Goal: Find specific page/section: Find specific page/section

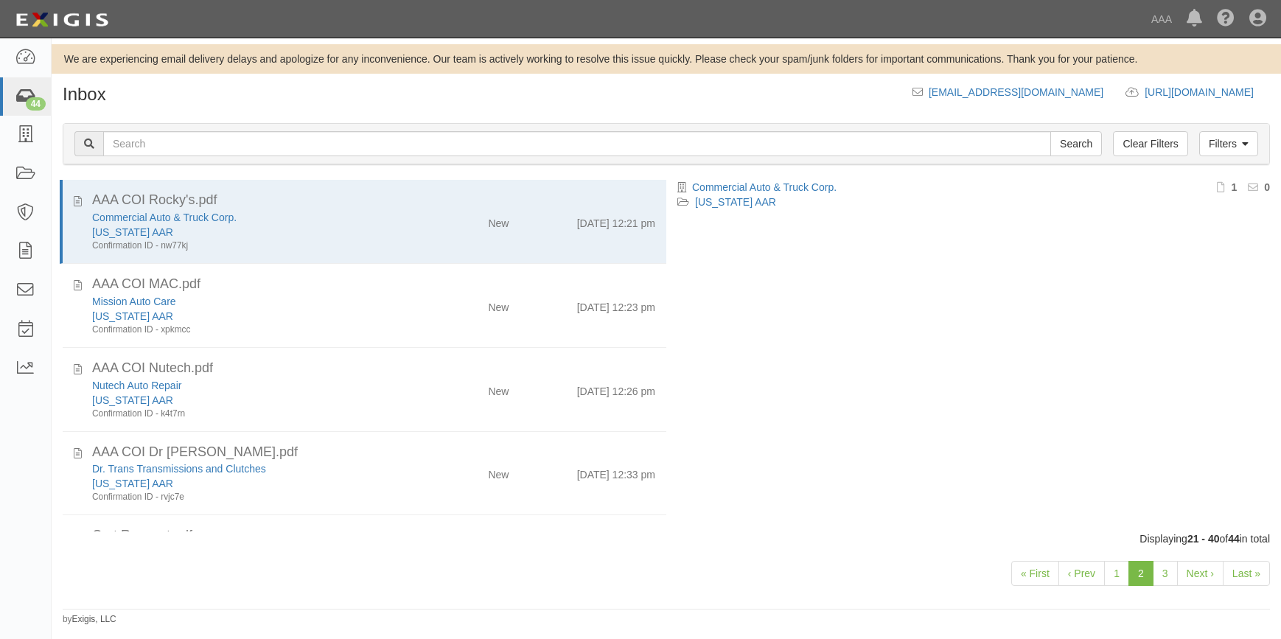
click at [26, 100] on div "44" at bounding box center [36, 103] width 20 height 13
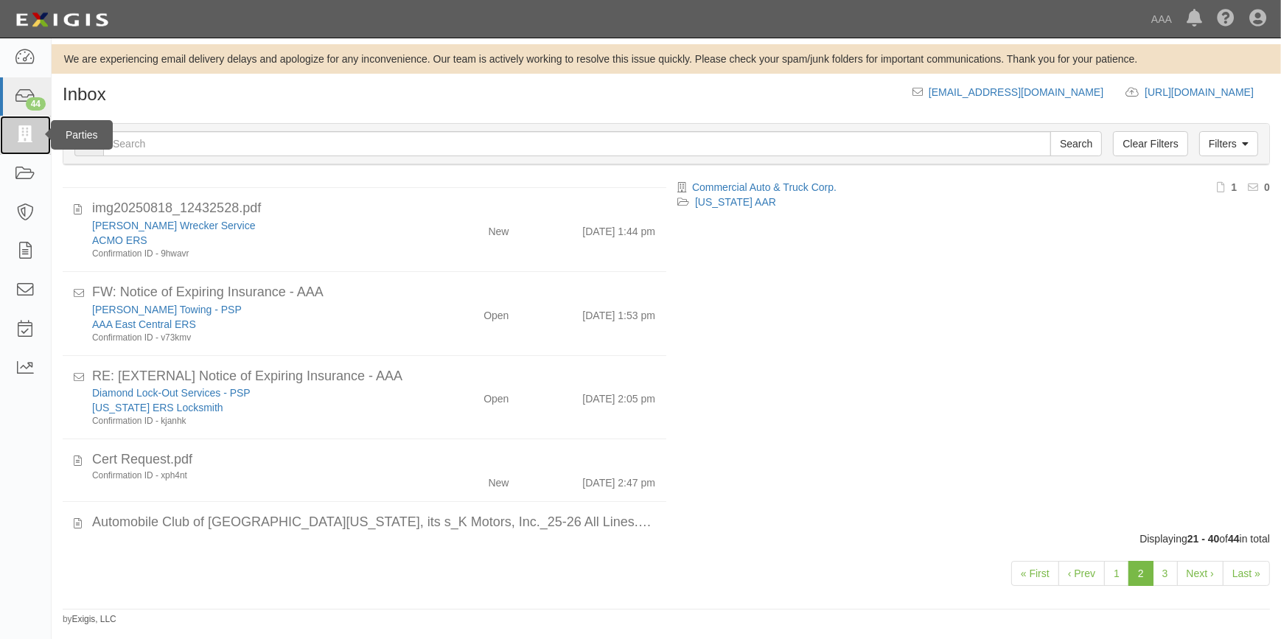
click at [24, 132] on icon at bounding box center [25, 135] width 21 height 17
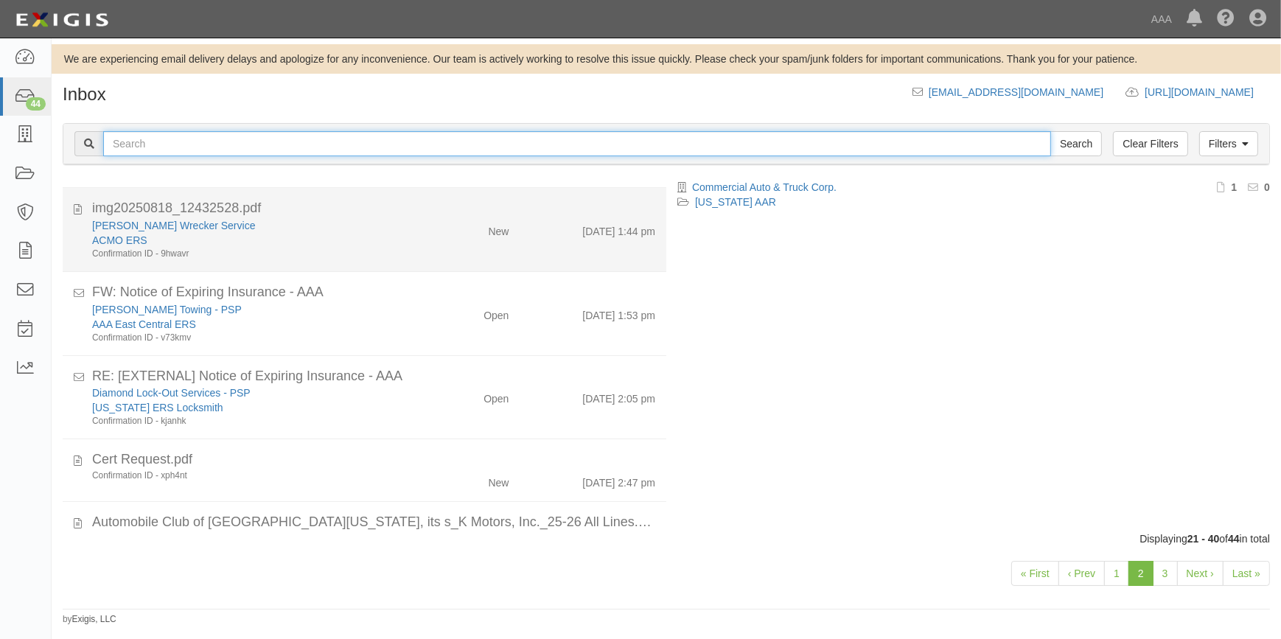
drag, startPoint x: 145, startPoint y: 145, endPoint x: 162, endPoint y: 196, distance: 53.6
click at [145, 145] on input "text" at bounding box center [577, 143] width 948 height 25
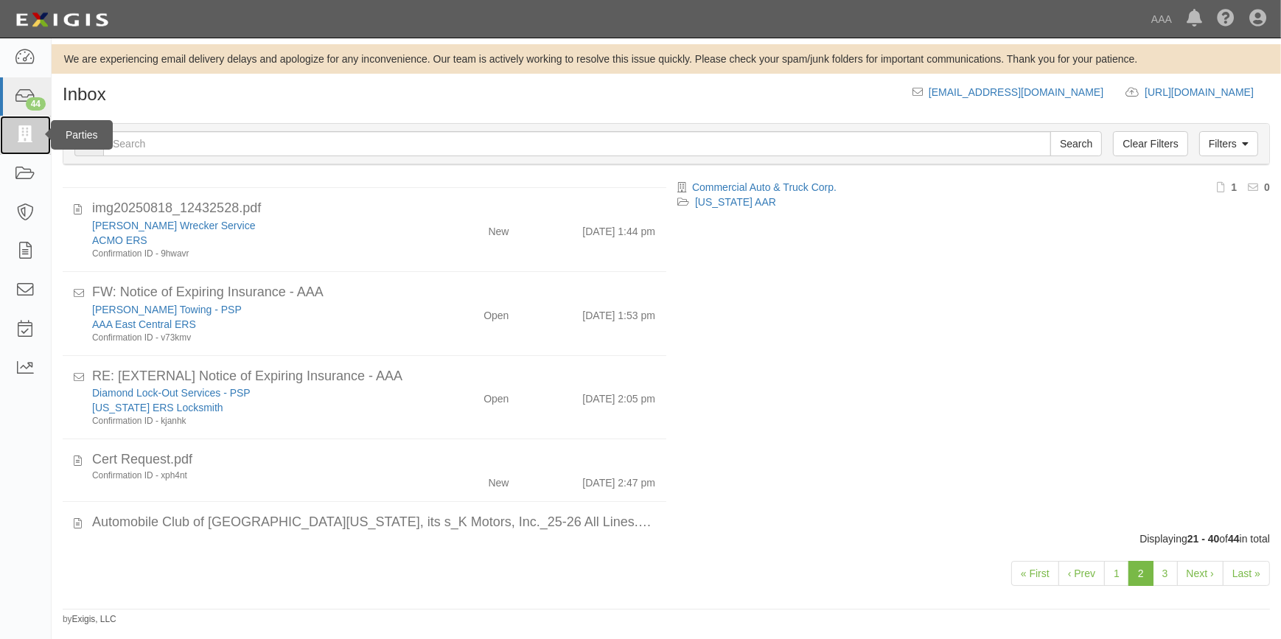
click at [29, 139] on icon at bounding box center [25, 135] width 21 height 17
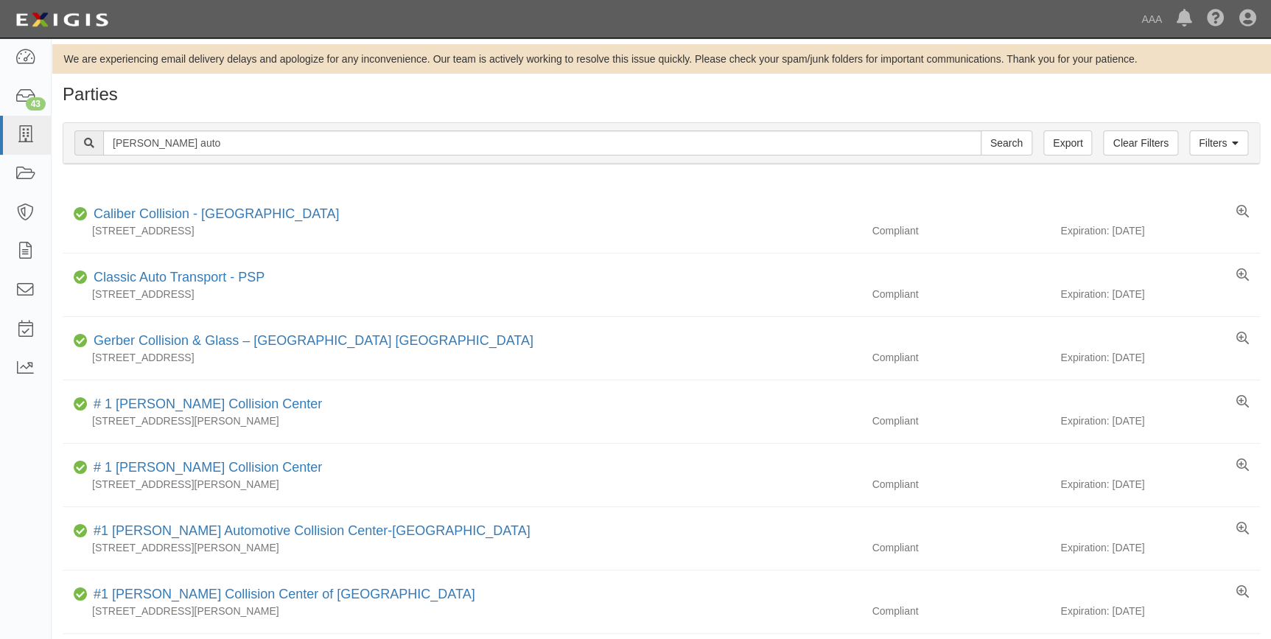
type input "[PERSON_NAME] auto"
click at [981, 130] on input "Search" at bounding box center [1007, 142] width 52 height 25
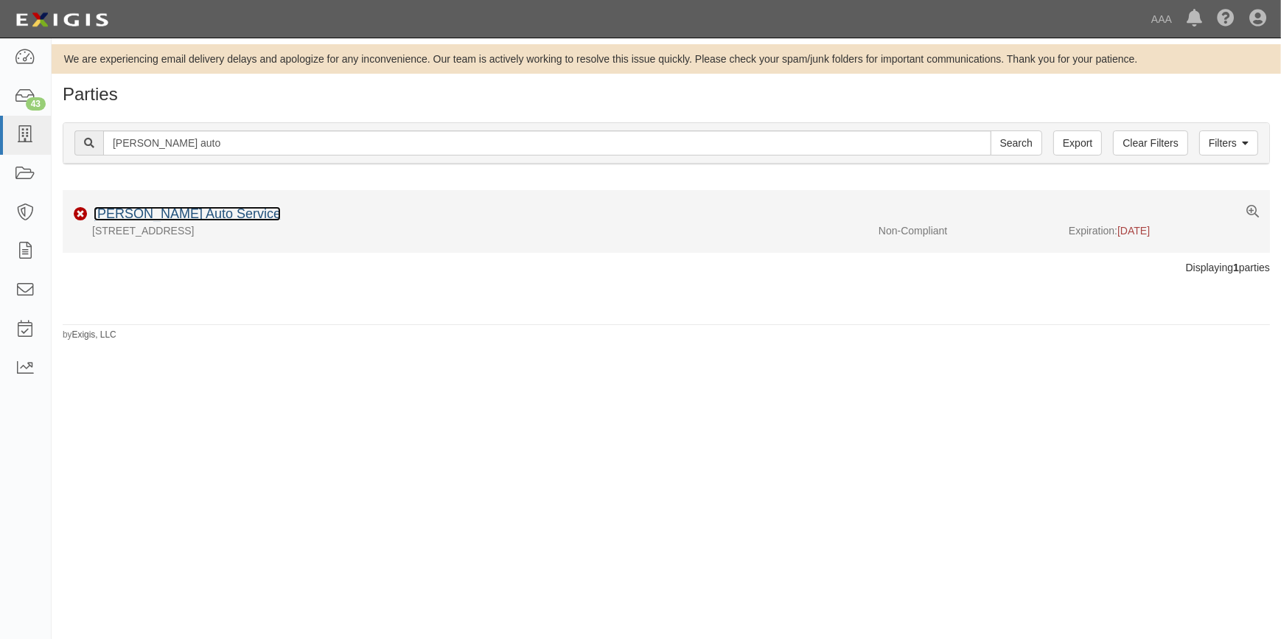
click at [169, 217] on link "[PERSON_NAME] Auto Service" at bounding box center [187, 213] width 187 height 15
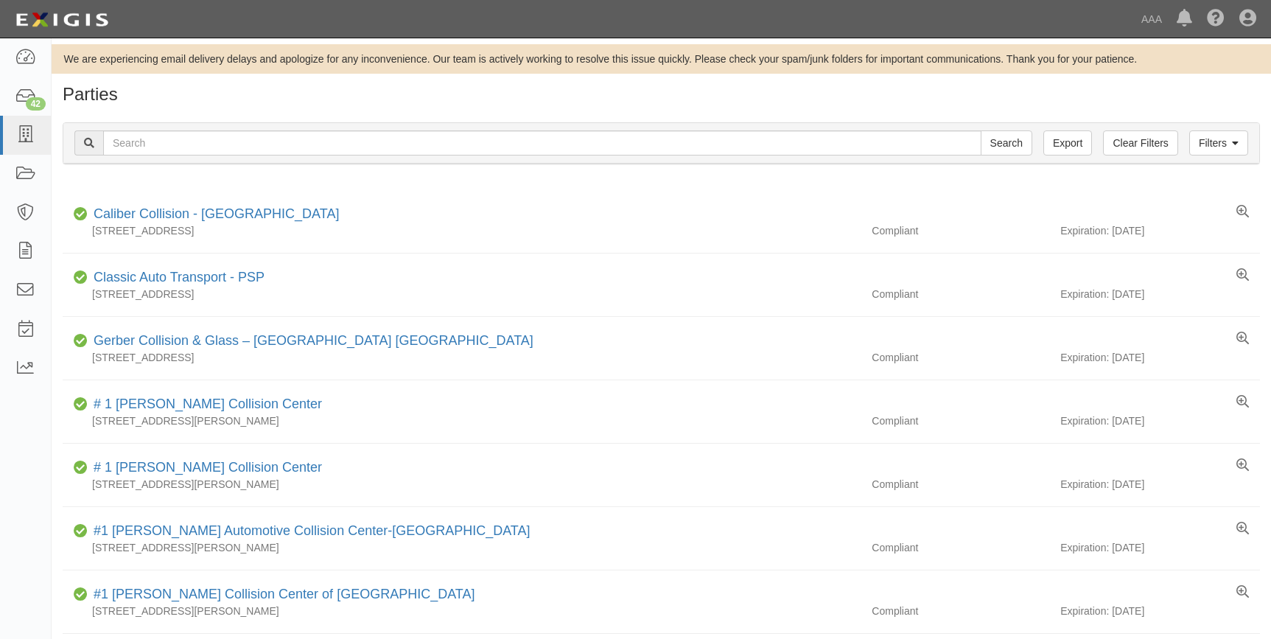
click at [178, 146] on input "text" at bounding box center [542, 142] width 879 height 25
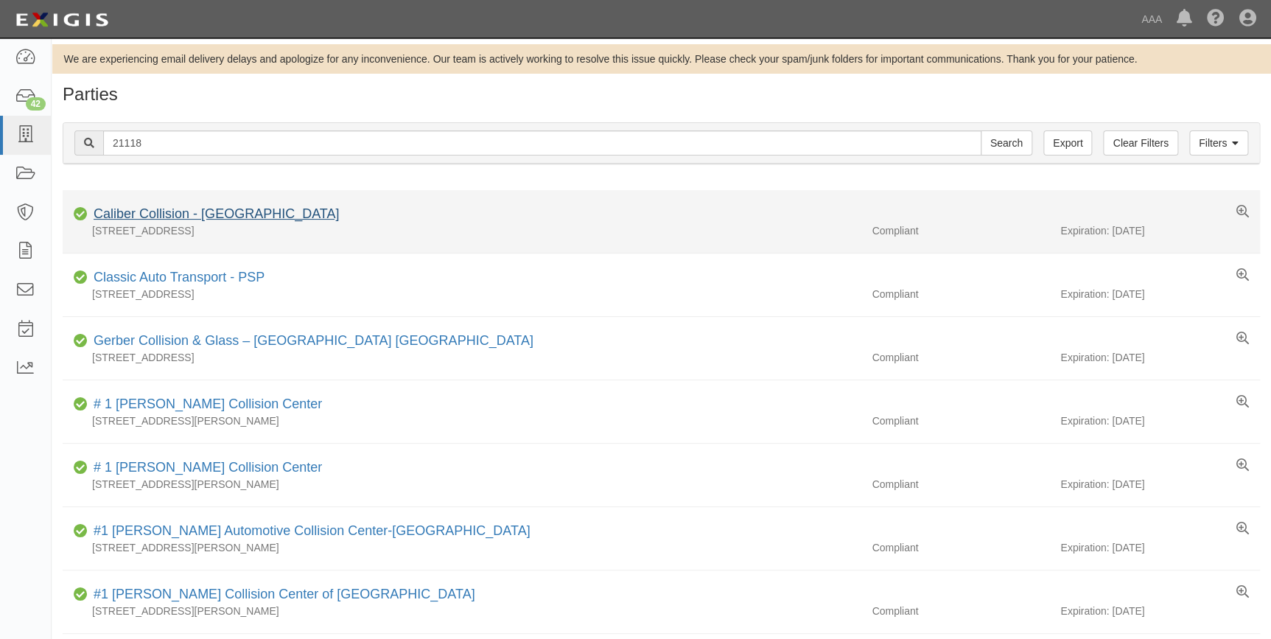
type input "21118"
click at [981, 130] on input "Search" at bounding box center [1007, 142] width 52 height 25
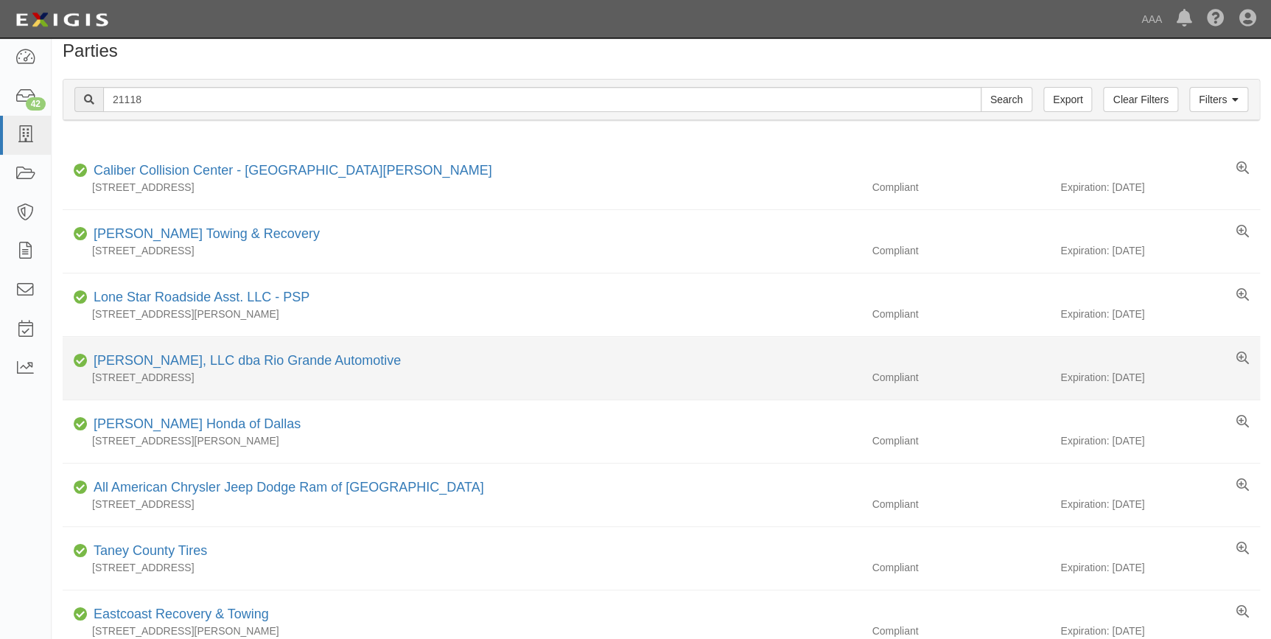
scroll to position [66, 0]
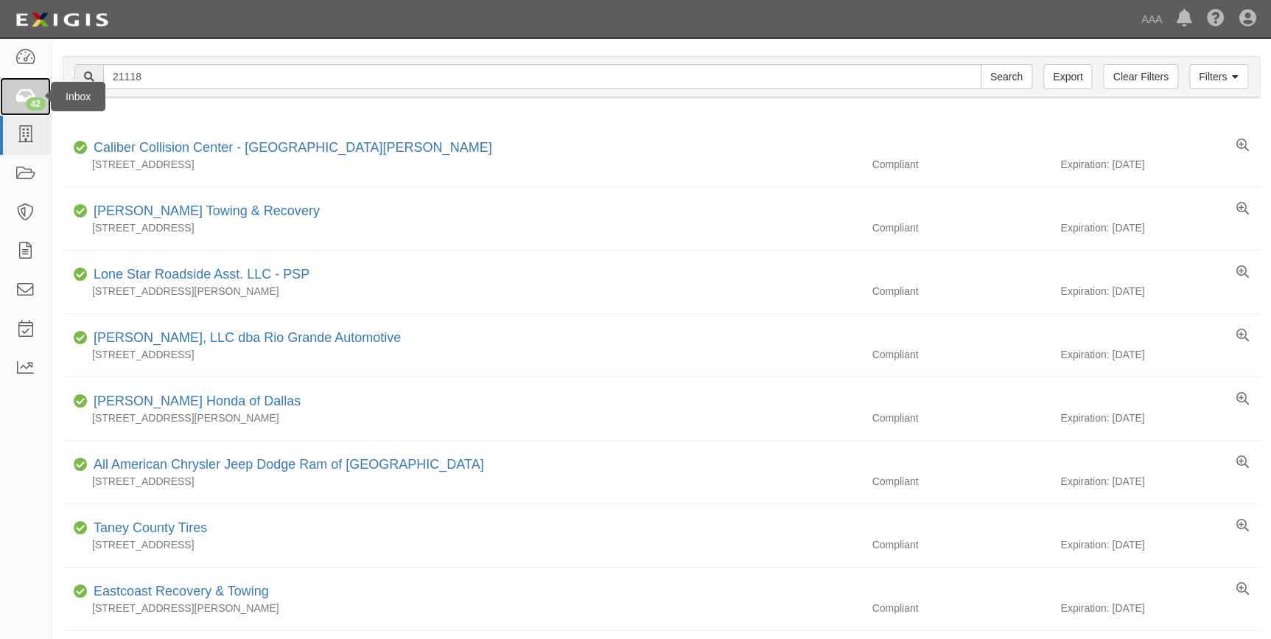
click at [19, 96] on icon at bounding box center [25, 96] width 21 height 17
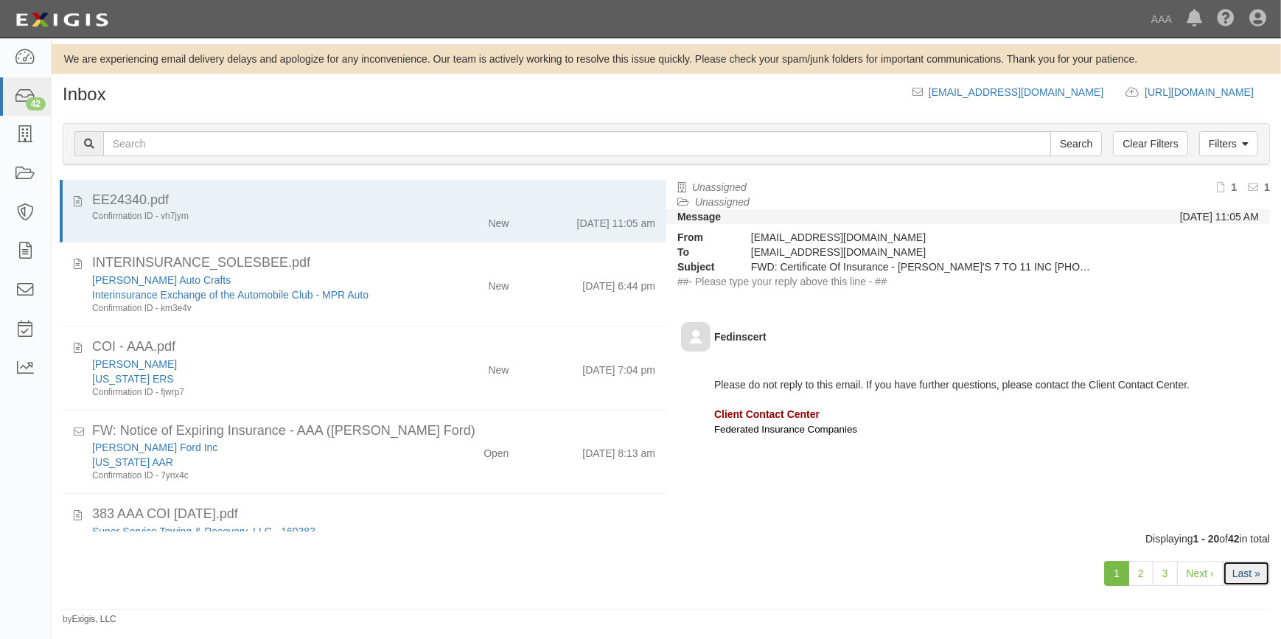
click at [1249, 576] on link "Last »" at bounding box center [1246, 573] width 47 height 25
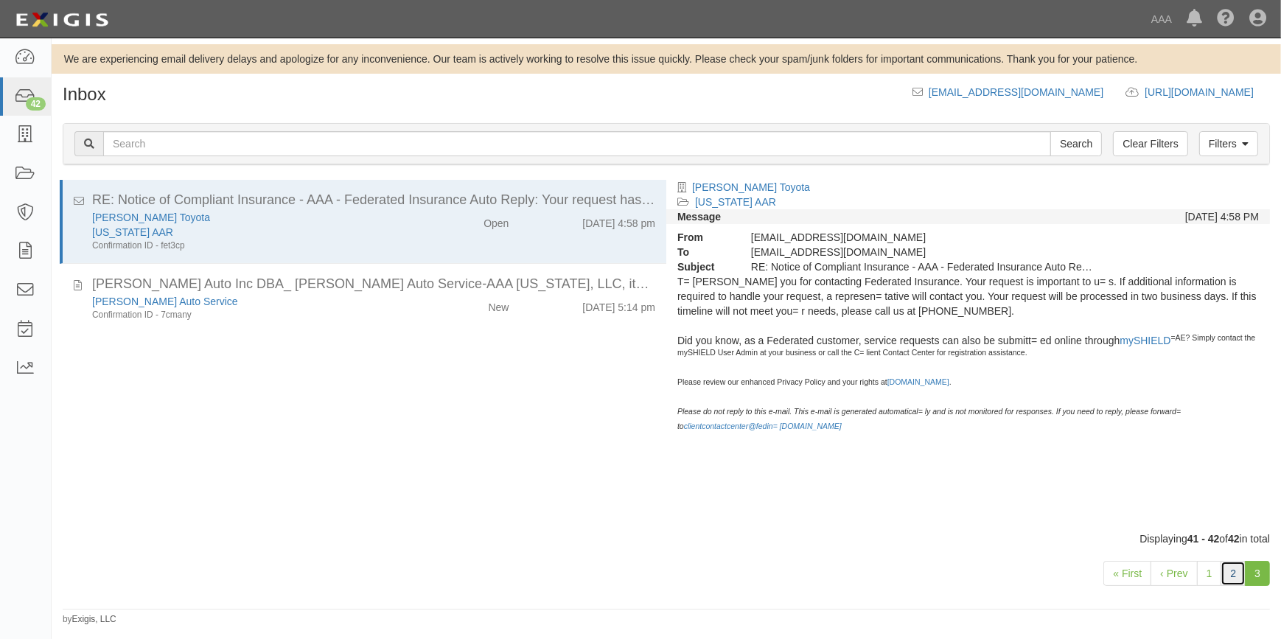
click at [1240, 568] on link "2" at bounding box center [1233, 573] width 25 height 25
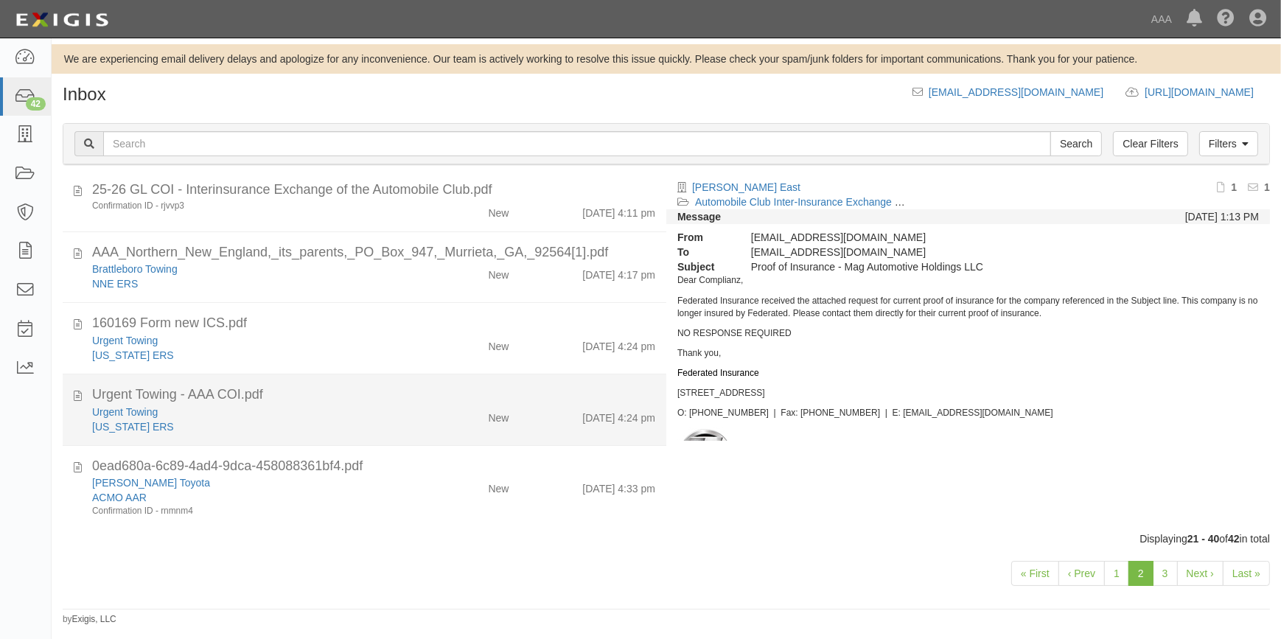
scroll to position [1153, 0]
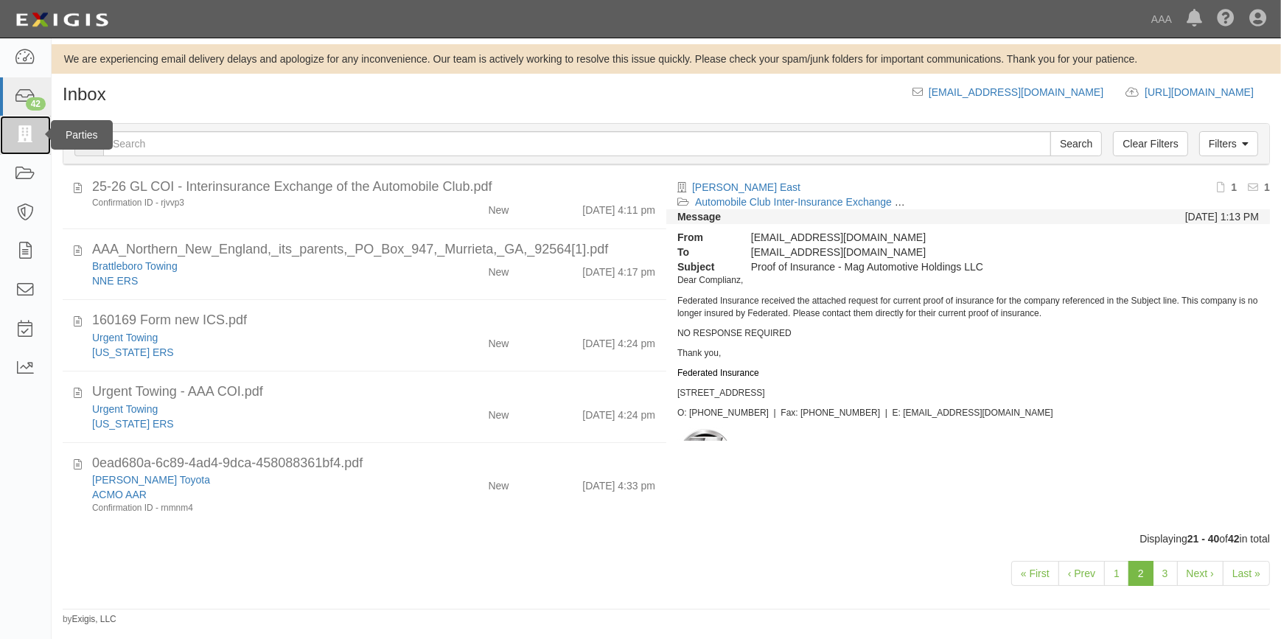
click at [29, 122] on link at bounding box center [25, 135] width 51 height 39
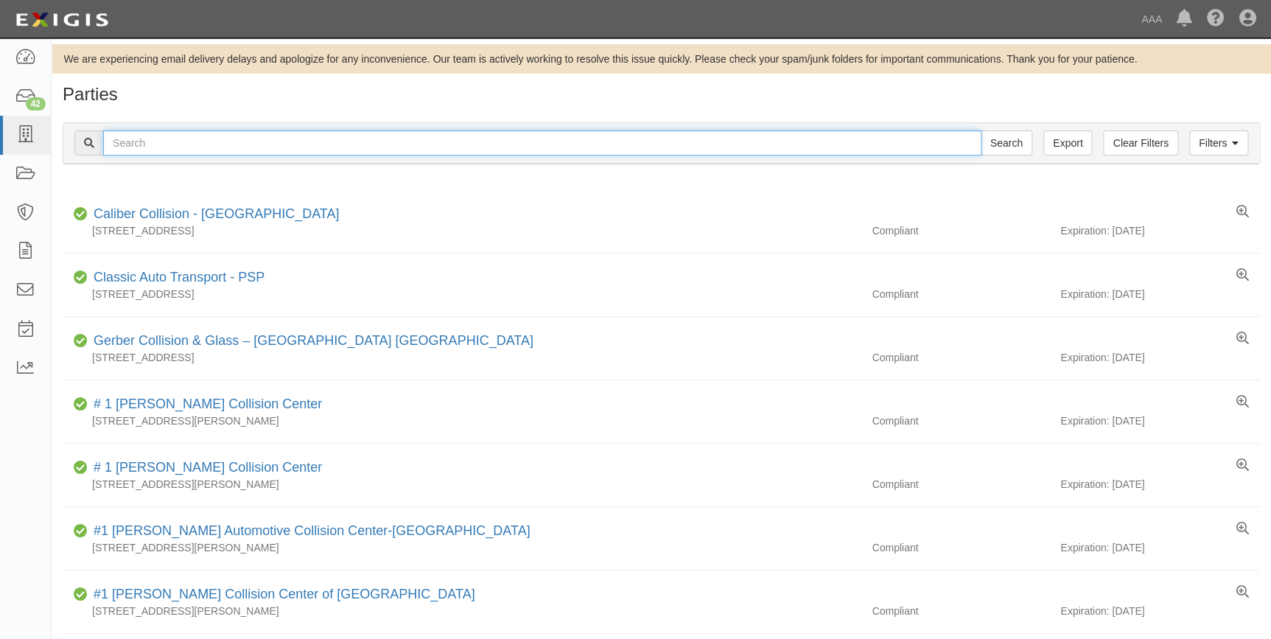
click at [202, 148] on input "text" at bounding box center [542, 142] width 879 height 25
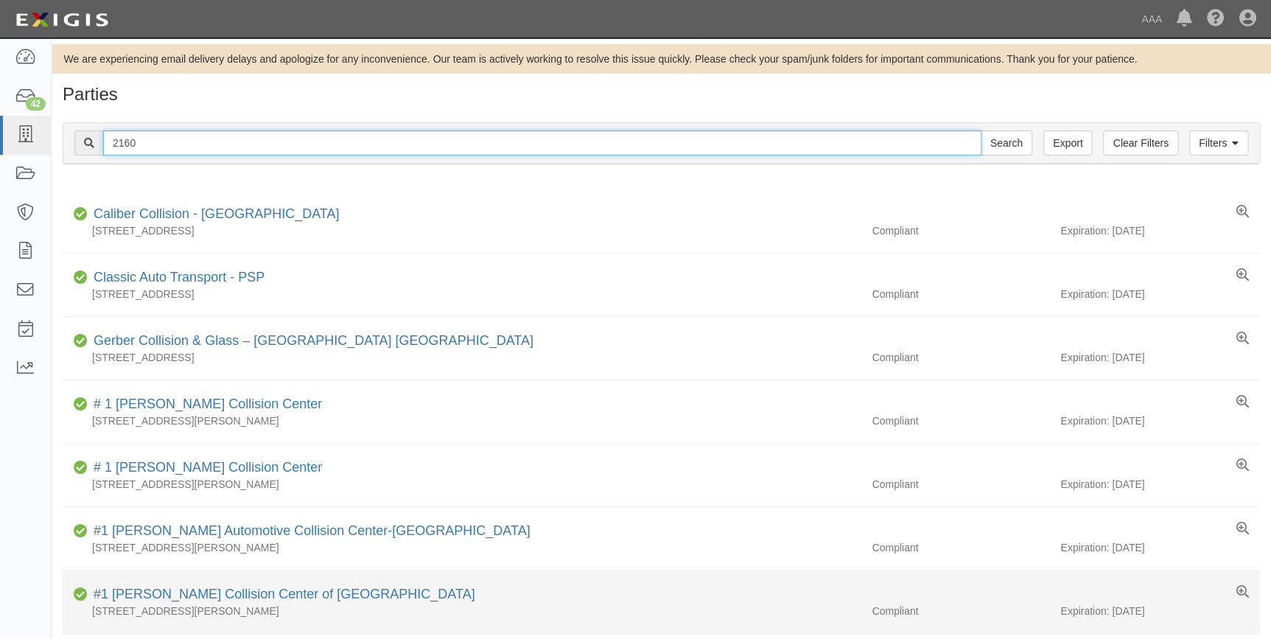
click at [981, 130] on input "Search" at bounding box center [1007, 142] width 52 height 25
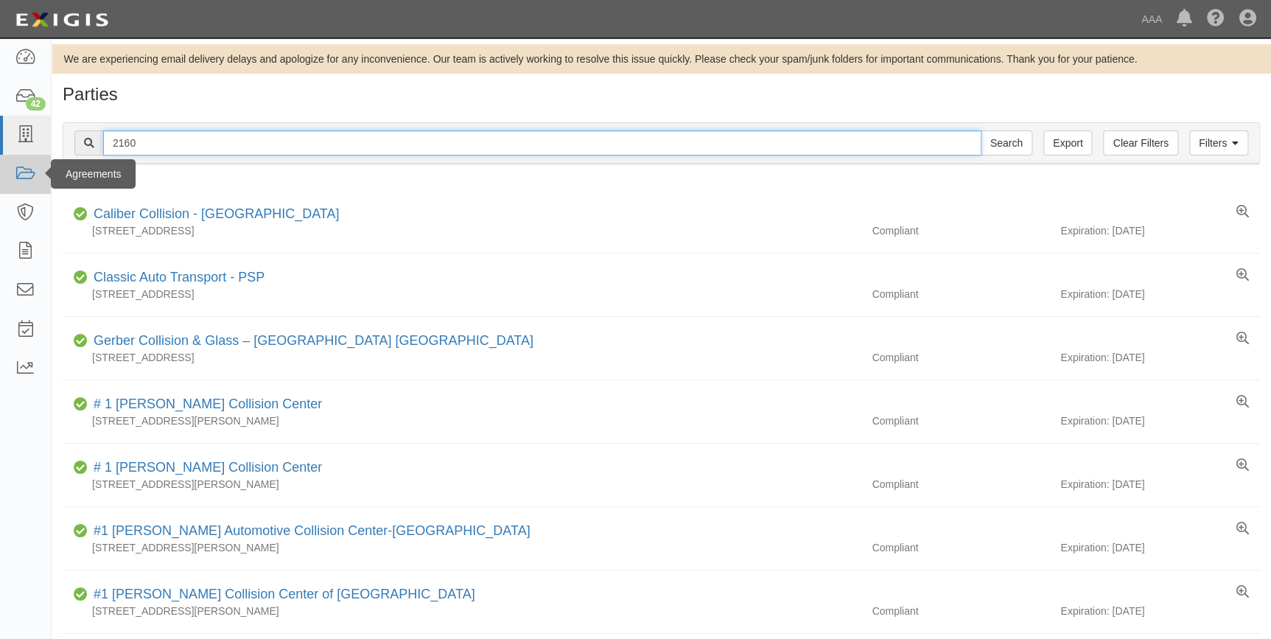
drag, startPoint x: 172, startPoint y: 150, endPoint x: 49, endPoint y: 157, distance: 123.3
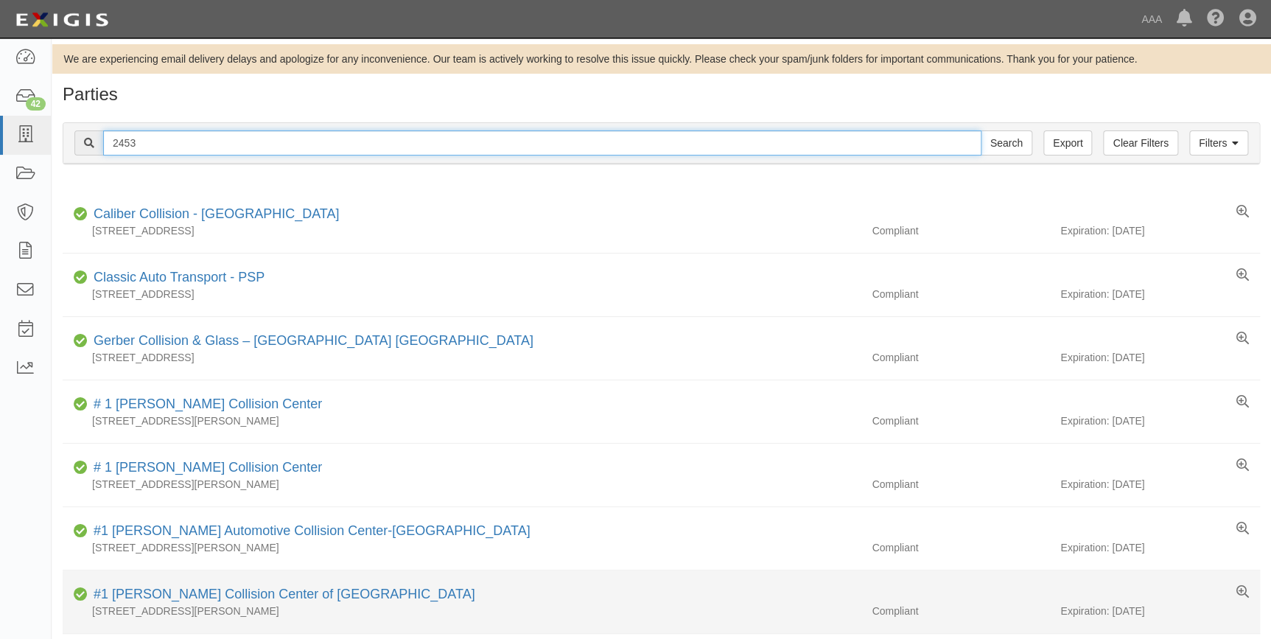
type input "2453"
click at [981, 130] on input "Search" at bounding box center [1007, 142] width 52 height 25
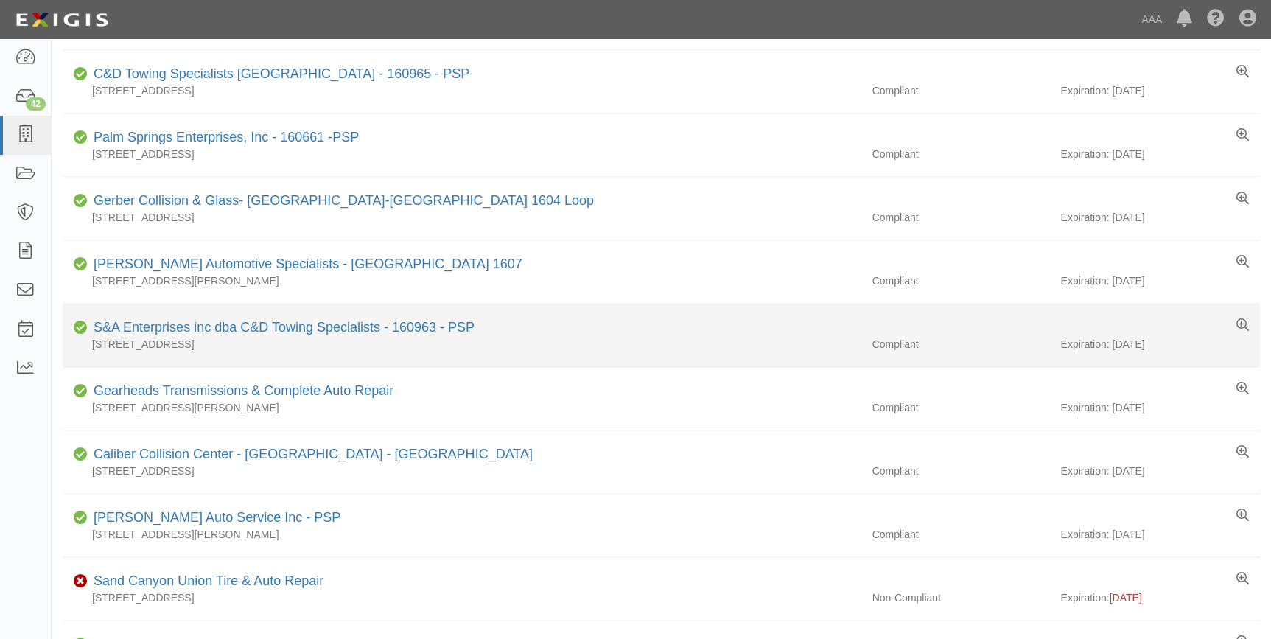
scroll to position [737, 0]
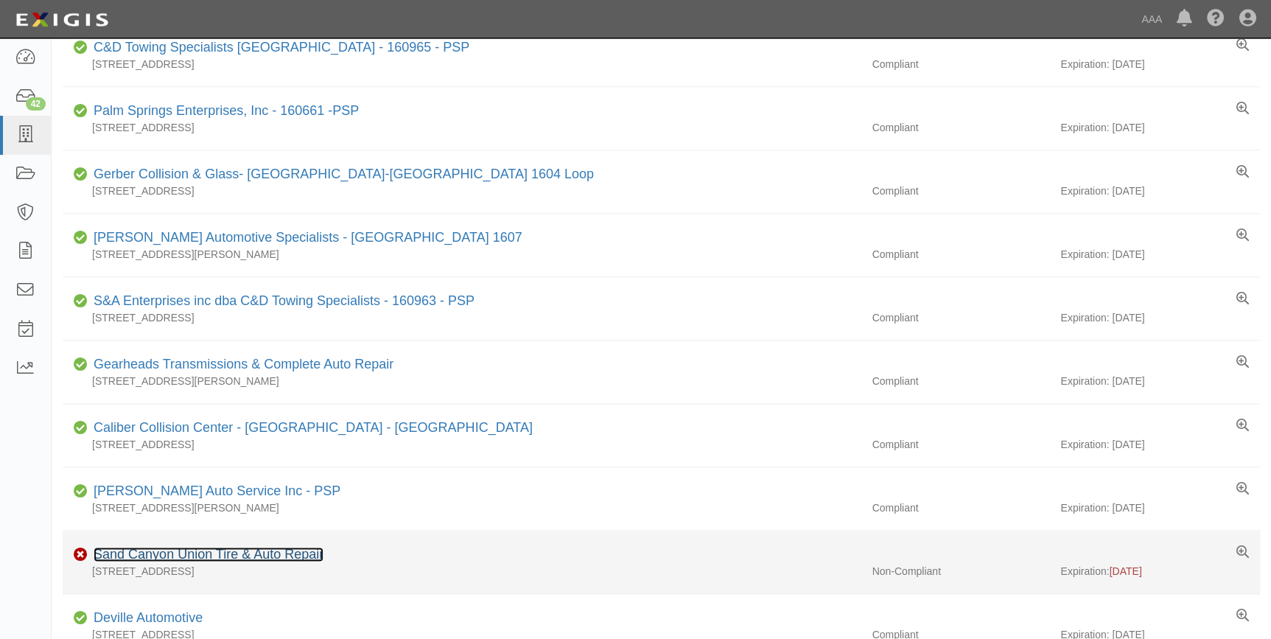
click at [175, 551] on link "Sand Canyon Union Tire & Auto Repair" at bounding box center [209, 554] width 230 height 15
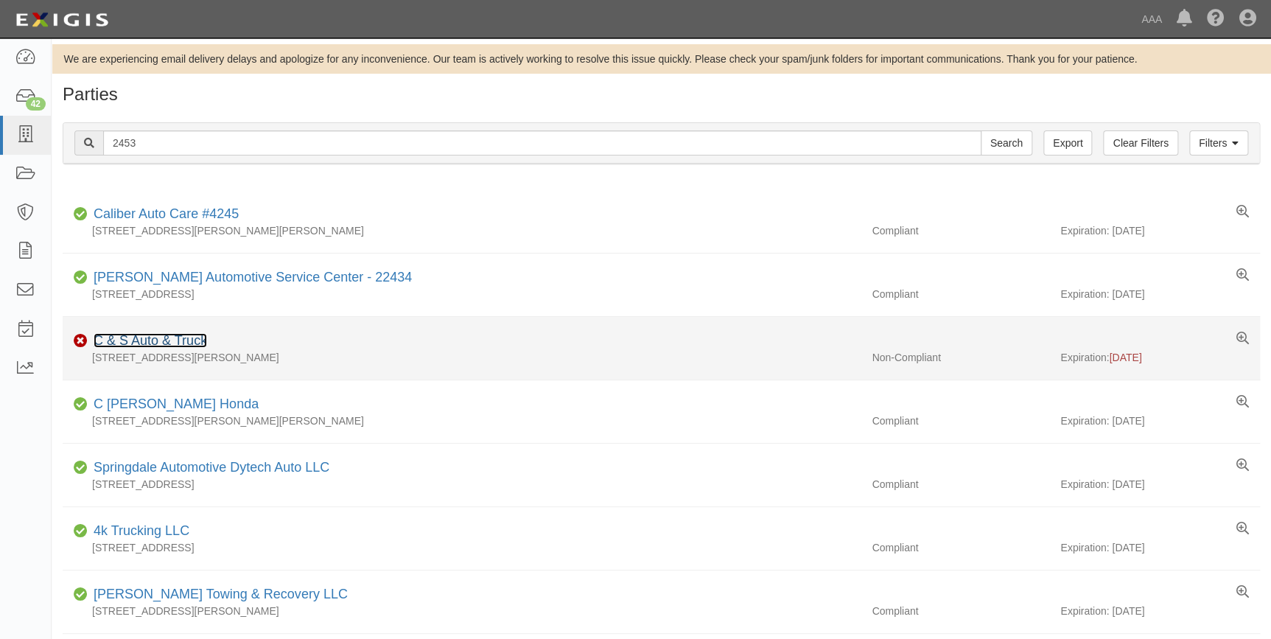
click at [175, 336] on link "C & S Auto & Truck" at bounding box center [151, 340] width 114 height 15
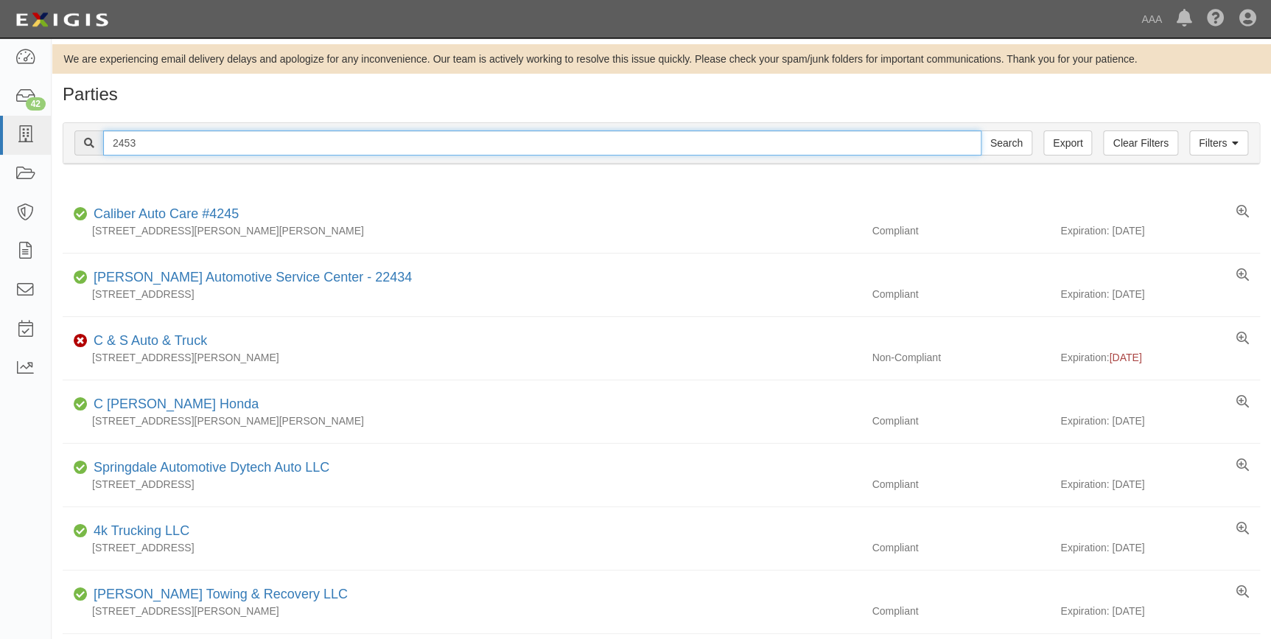
drag, startPoint x: 143, startPoint y: 142, endPoint x: 90, endPoint y: 155, distance: 54.7
click at [90, 155] on div "2453 Search" at bounding box center [553, 142] width 958 height 25
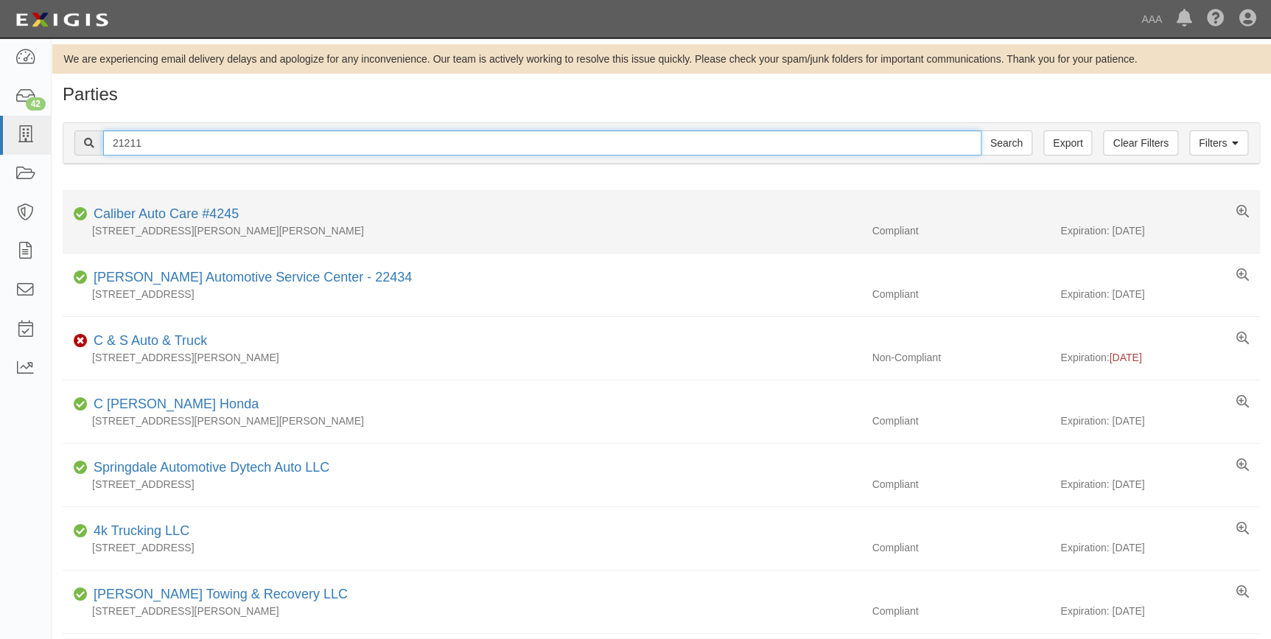
click at [981, 130] on input "Search" at bounding box center [1007, 142] width 52 height 25
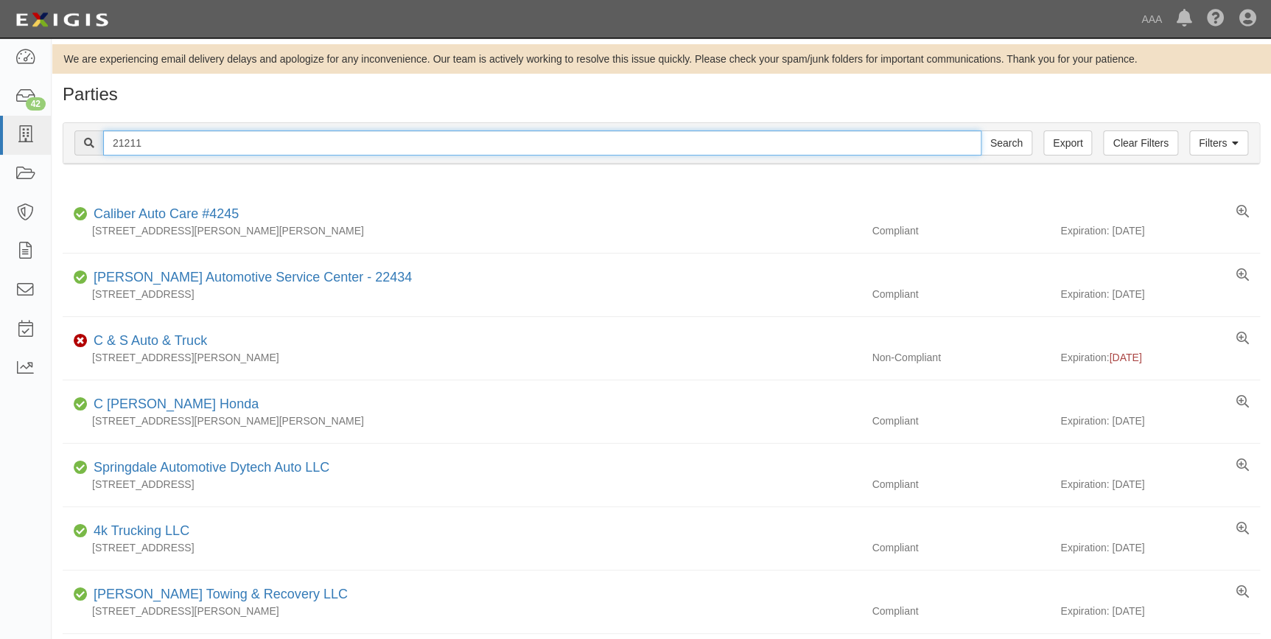
drag, startPoint x: 172, startPoint y: 141, endPoint x: 69, endPoint y: 151, distance: 103.0
click at [69, 151] on div "Filters Clear Filters Export 21211 Search Filters" at bounding box center [661, 143] width 1196 height 41
type input "2473"
click at [981, 130] on input "Search" at bounding box center [1007, 142] width 52 height 25
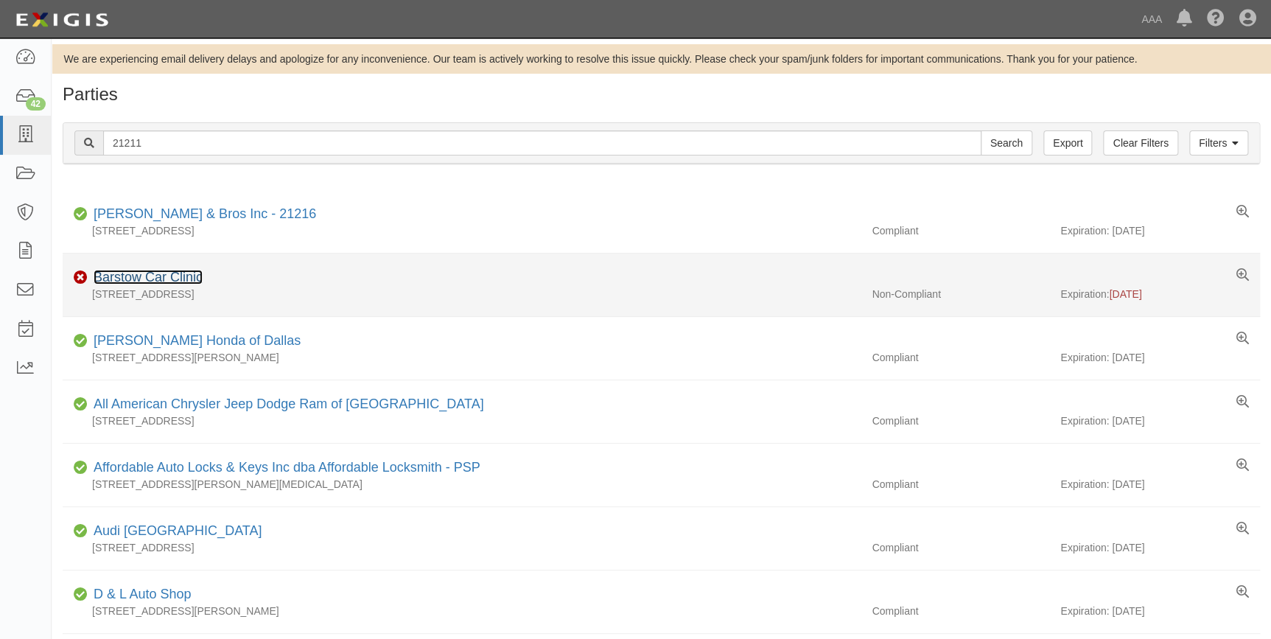
click at [143, 279] on link "Barstow Car Clinic" at bounding box center [148, 277] width 109 height 15
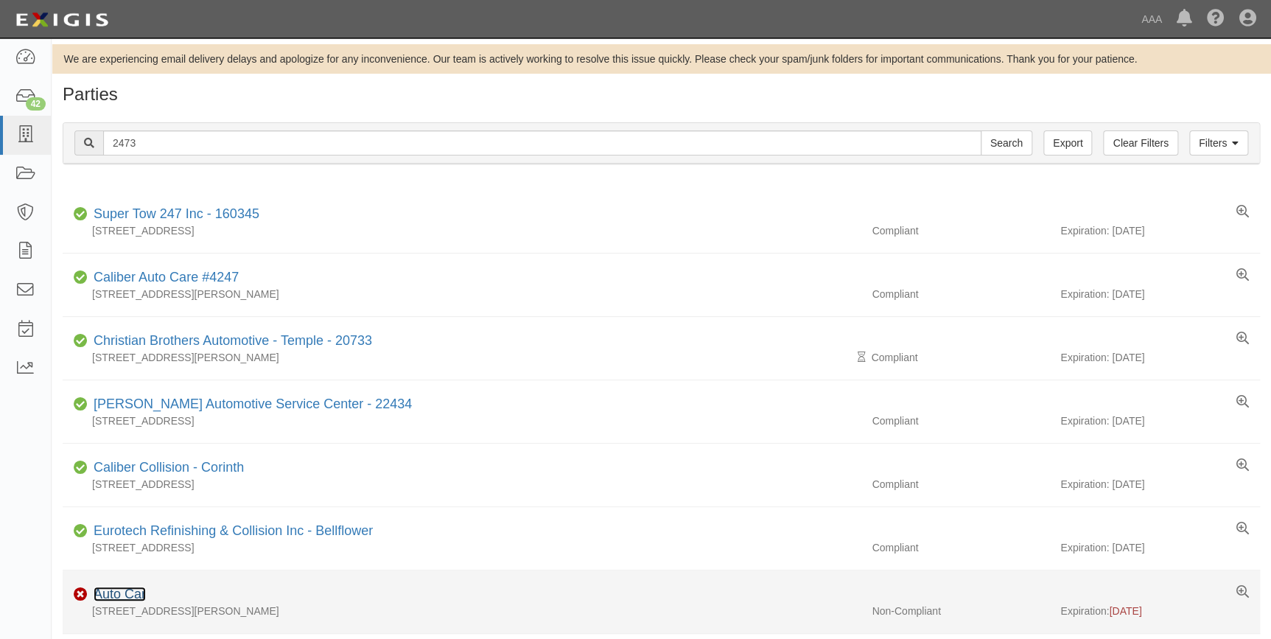
click at [125, 597] on link "Auto Car" at bounding box center [120, 594] width 52 height 15
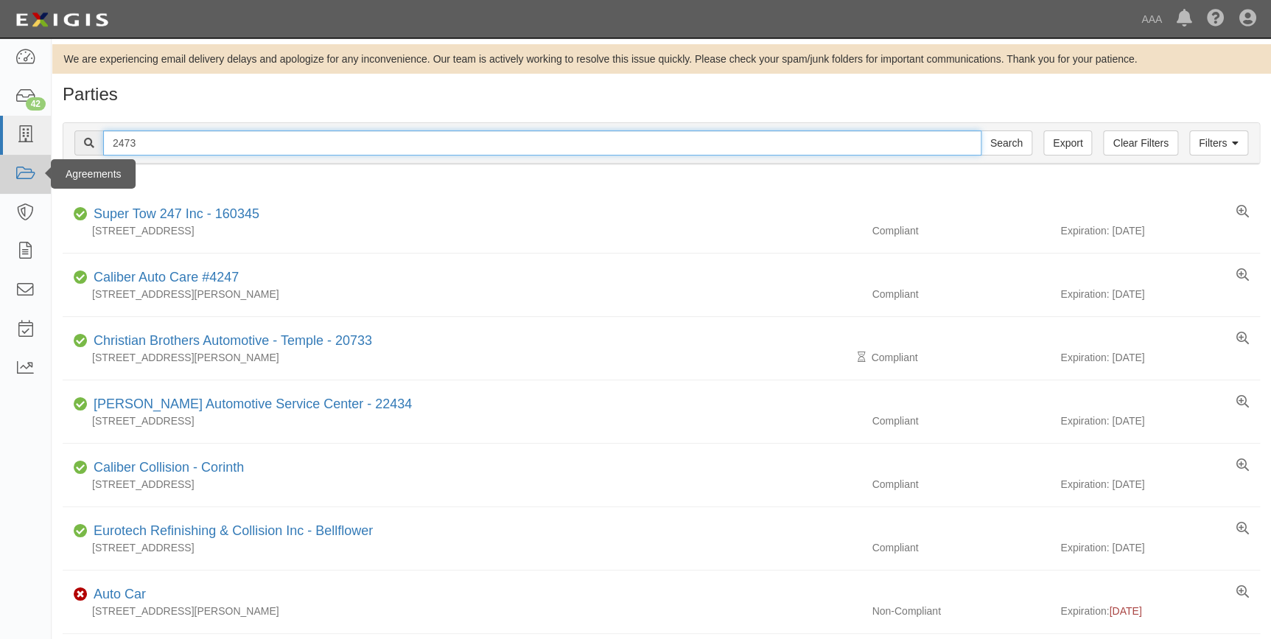
drag, startPoint x: 149, startPoint y: 144, endPoint x: 30, endPoint y: 162, distance: 120.0
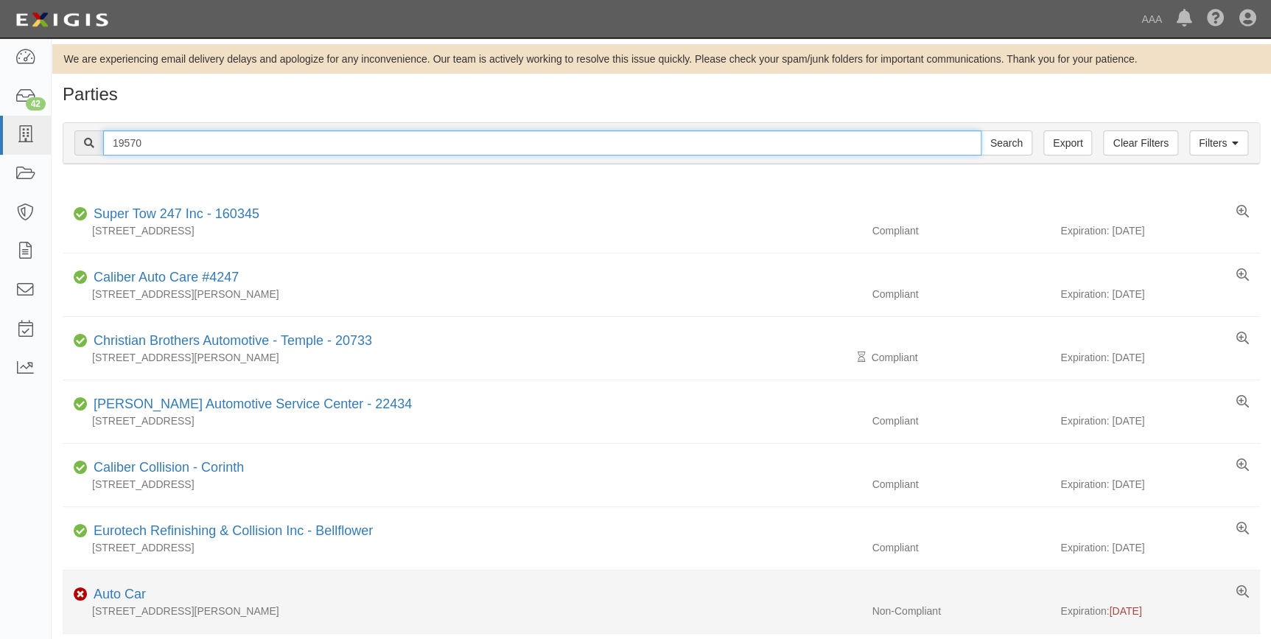
type input "19570"
click at [981, 130] on input "Search" at bounding box center [1007, 142] width 52 height 25
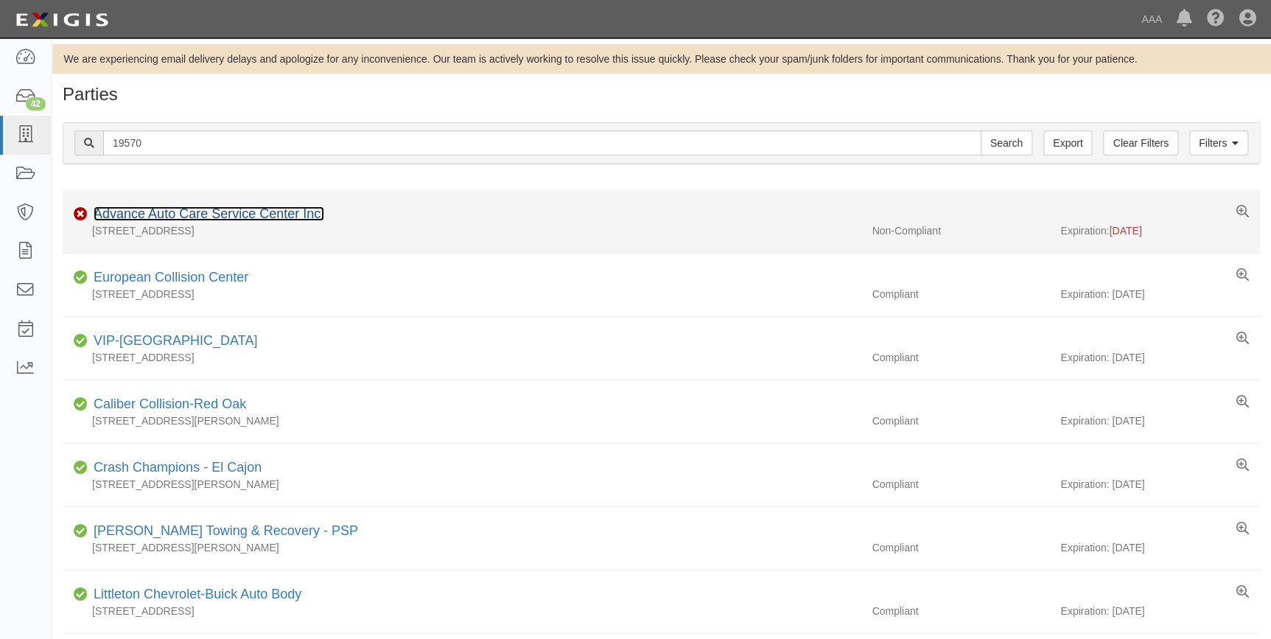
click at [269, 214] on link "Advance Auto Care Service Center Inc." at bounding box center [209, 213] width 231 height 15
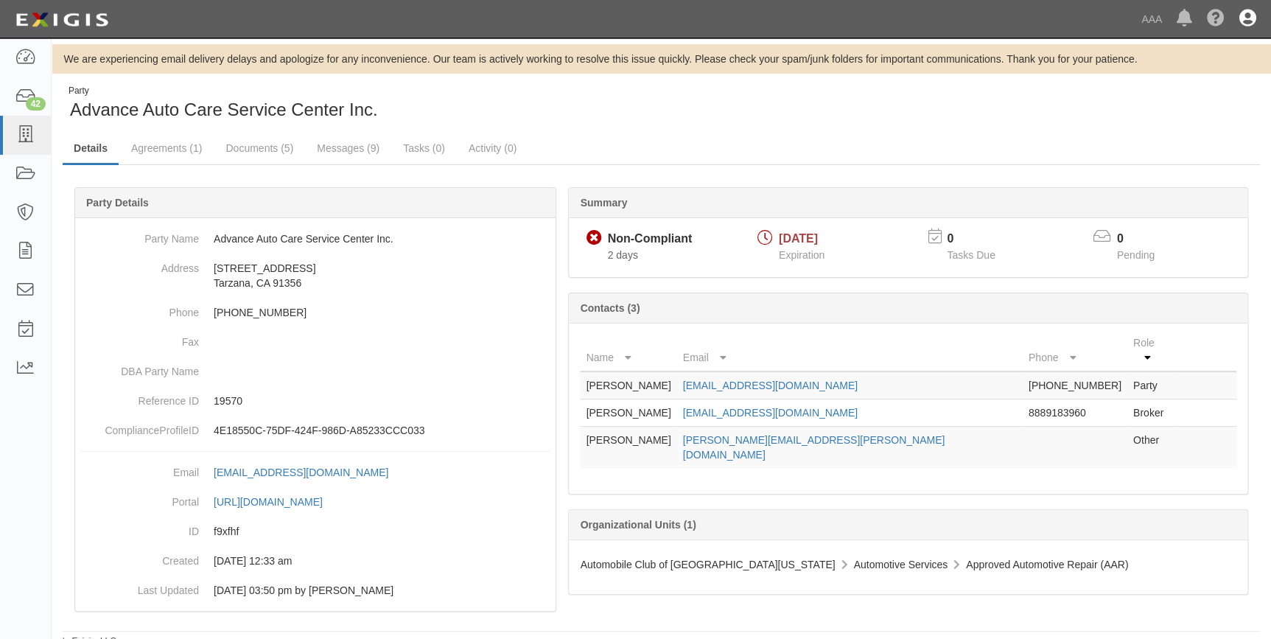
click at [1243, 20] on icon at bounding box center [1248, 19] width 17 height 18
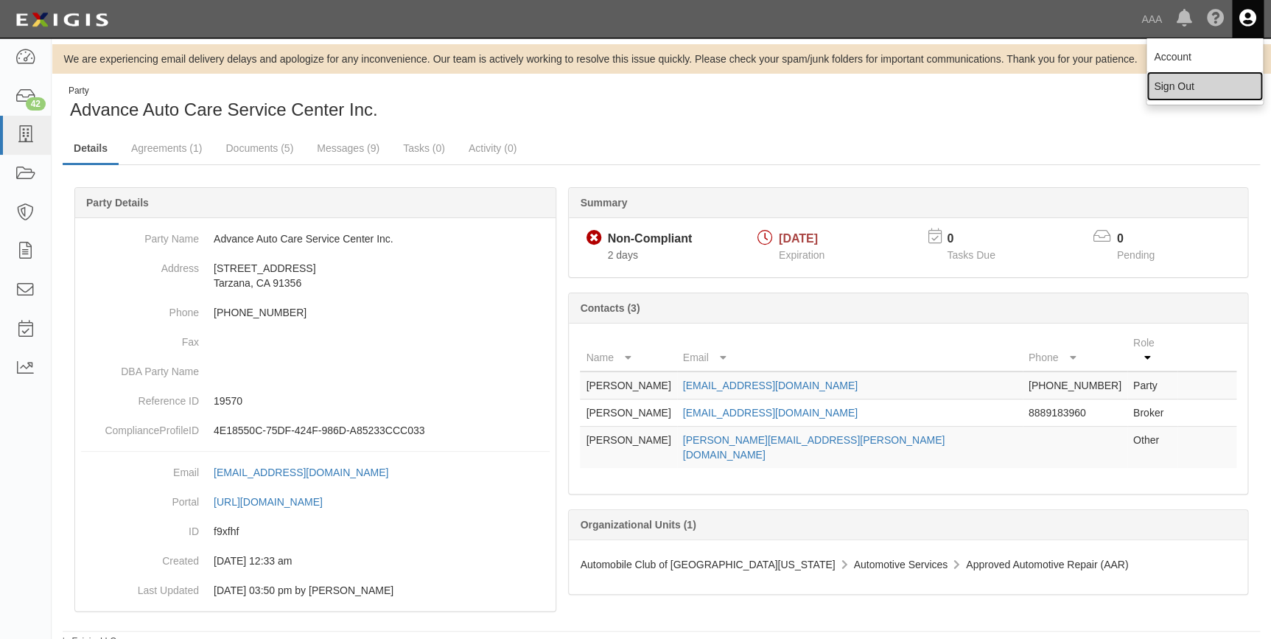
click at [1182, 83] on link "Sign Out" at bounding box center [1205, 85] width 116 height 29
